Goal: Task Accomplishment & Management: Use online tool/utility

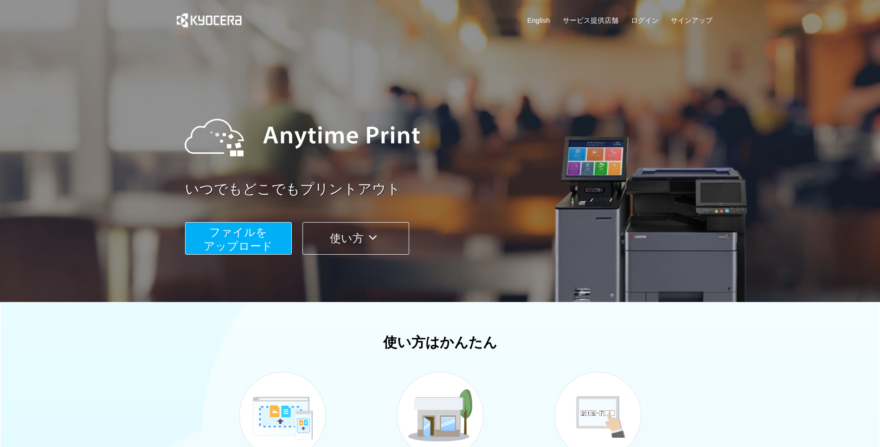
click at [259, 243] on span "ファイルを ​​アップロード" at bounding box center [238, 239] width 69 height 26
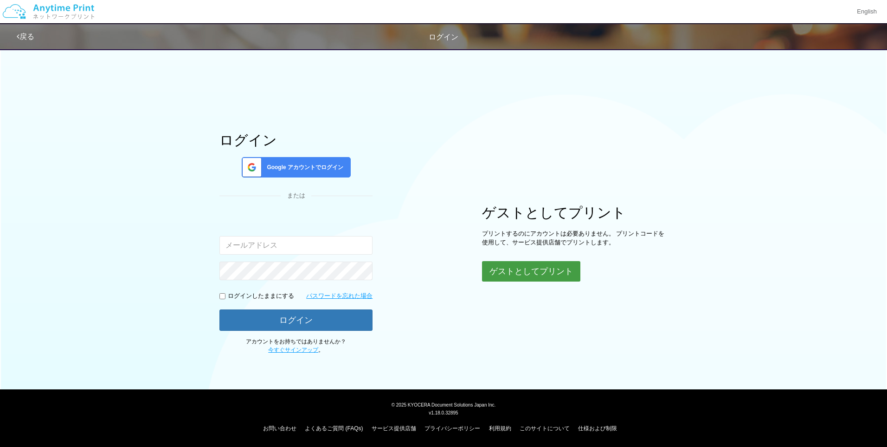
click at [534, 272] on button "ゲストとしてプリント" at bounding box center [531, 271] width 98 height 20
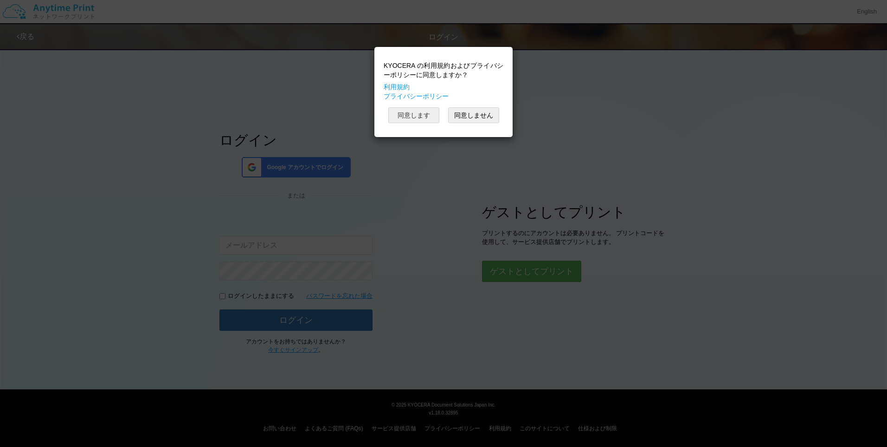
click at [427, 112] on button "同意します" at bounding box center [413, 115] width 51 height 16
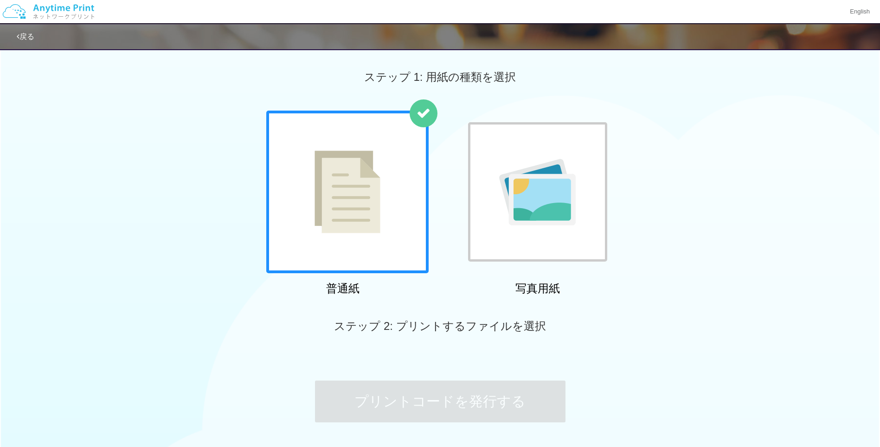
click at [367, 205] on div at bounding box center [347, 191] width 162 height 162
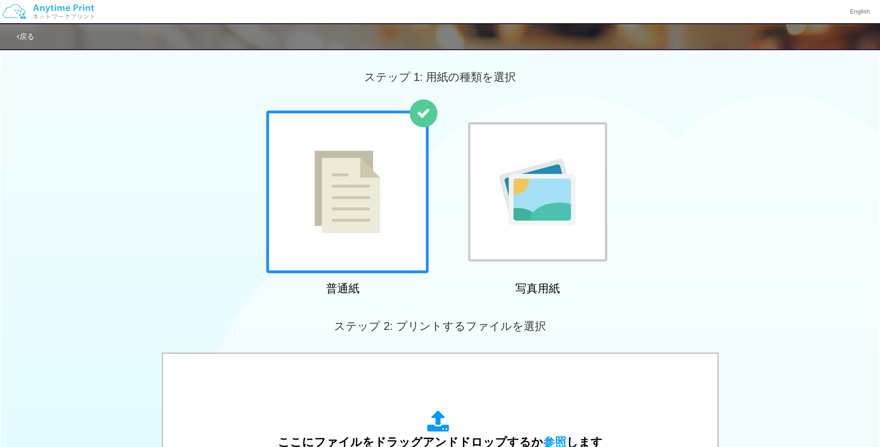
click at [367, 205] on img at bounding box center [348, 191] width 66 height 83
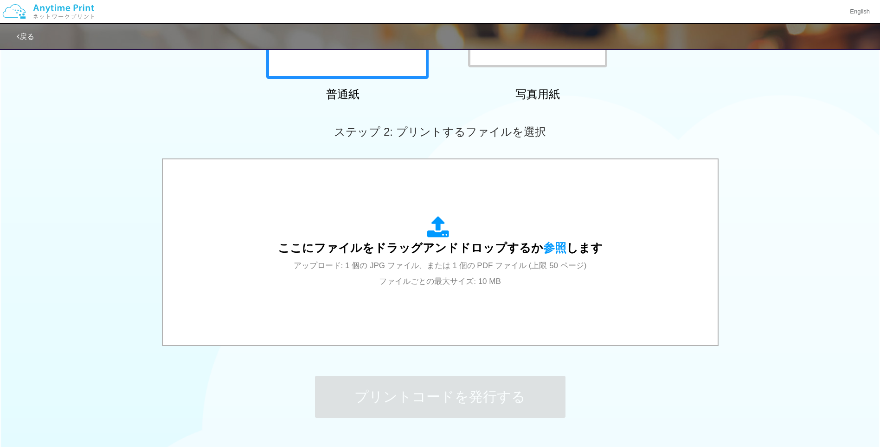
scroll to position [259, 0]
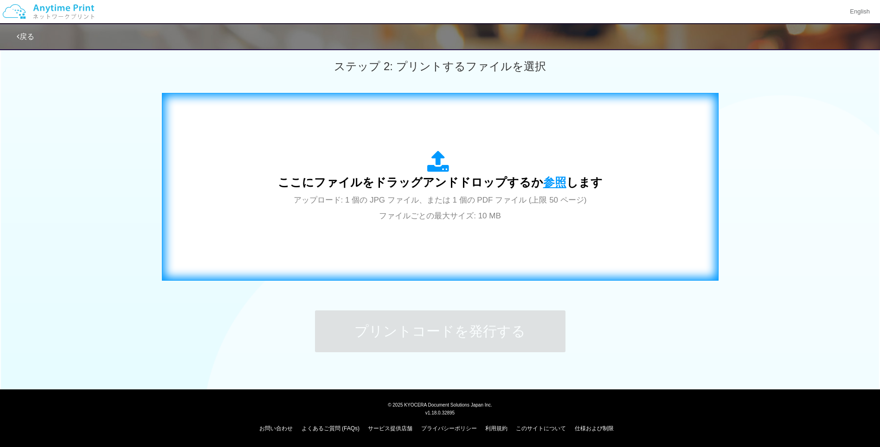
click at [550, 178] on span "参照" at bounding box center [555, 181] width 23 height 13
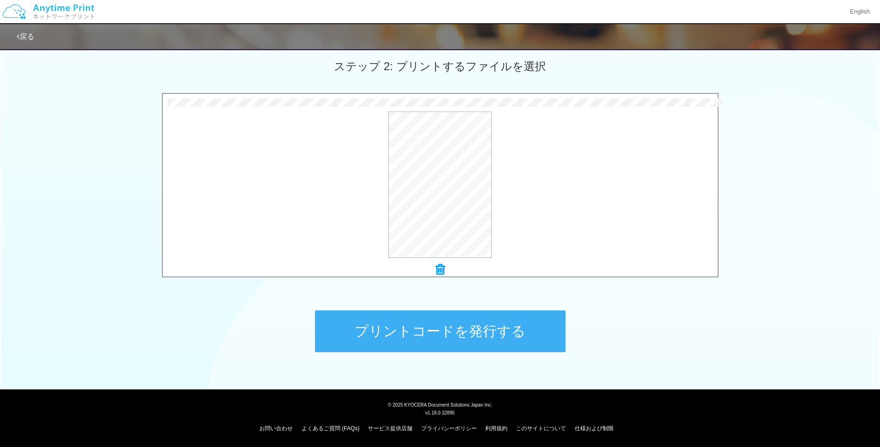
click at [508, 332] on button "プリントコードを発行する" at bounding box center [440, 331] width 251 height 42
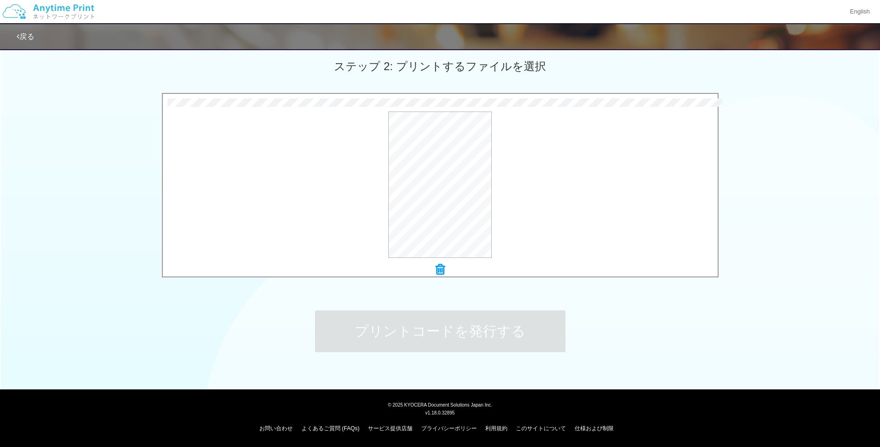
scroll to position [0, 0]
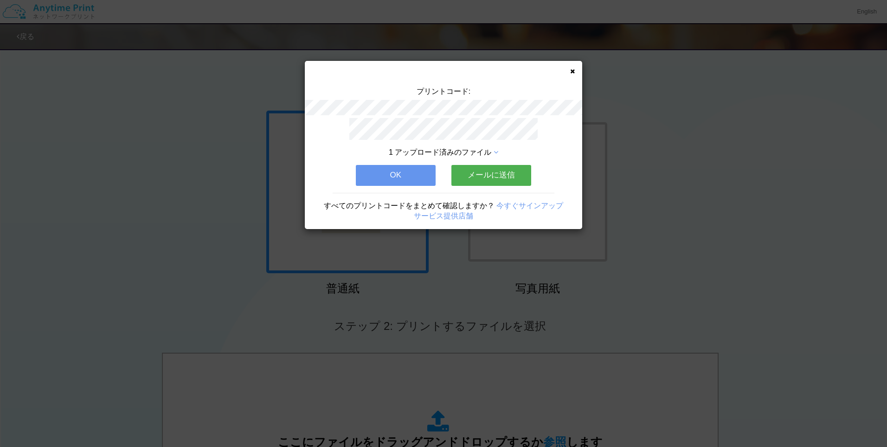
click at [518, 170] on button "メールに送信" at bounding box center [492, 175] width 80 height 20
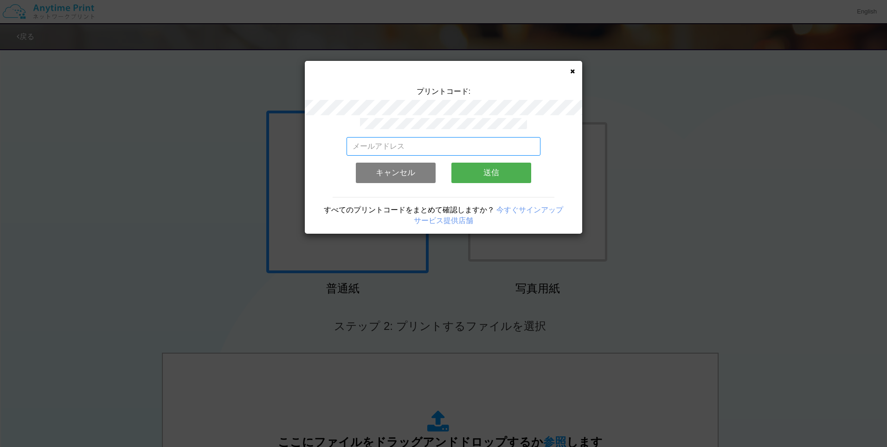
click at [472, 142] on input "email" at bounding box center [444, 146] width 194 height 19
type input "[EMAIL_ADDRESS][DOMAIN_NAME]"
click at [486, 172] on button "送信" at bounding box center [492, 172] width 80 height 20
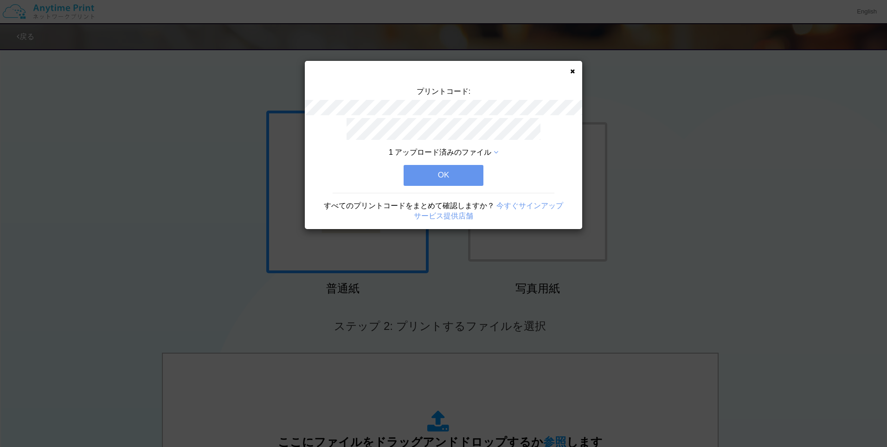
click at [429, 174] on button "OK" at bounding box center [444, 175] width 80 height 20
